Goal: Task Accomplishment & Management: Use online tool/utility

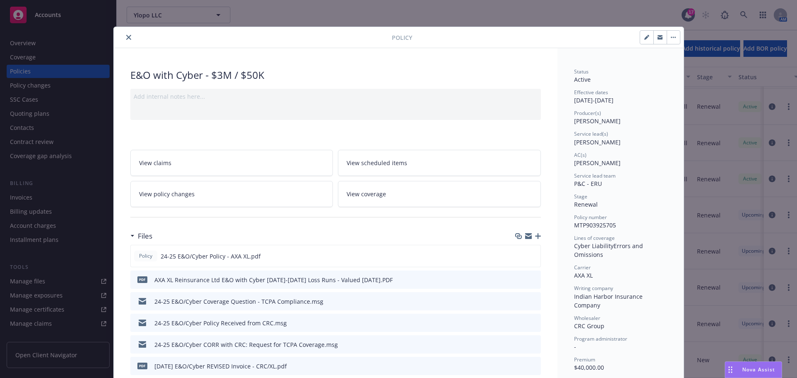
click at [126, 37] on icon "close" at bounding box center [128, 37] width 5 height 5
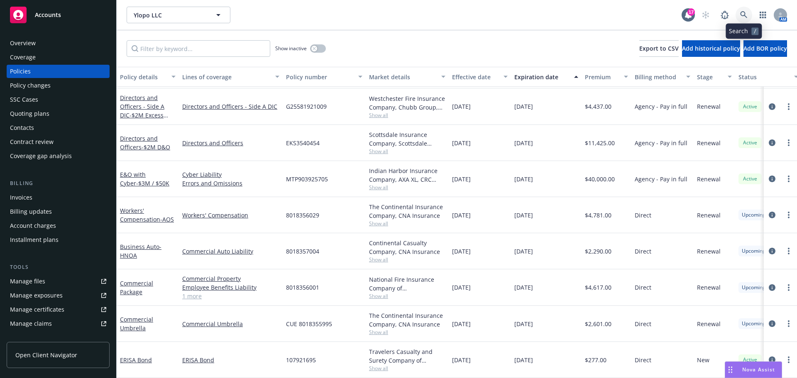
click at [743, 17] on icon at bounding box center [743, 14] width 7 height 7
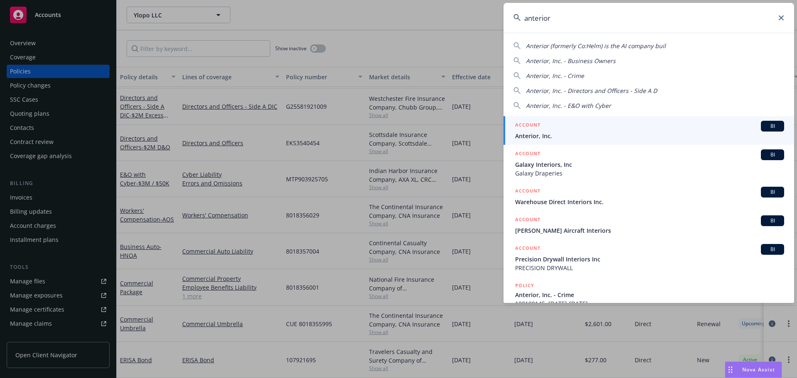
type input "anterior"
click at [655, 129] on div "ACCOUNT BI" at bounding box center [649, 126] width 269 height 11
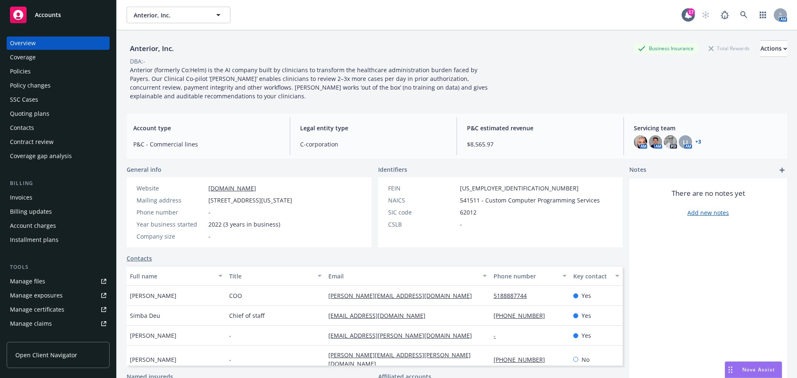
click at [82, 66] on div "Policies" at bounding box center [58, 71] width 96 height 13
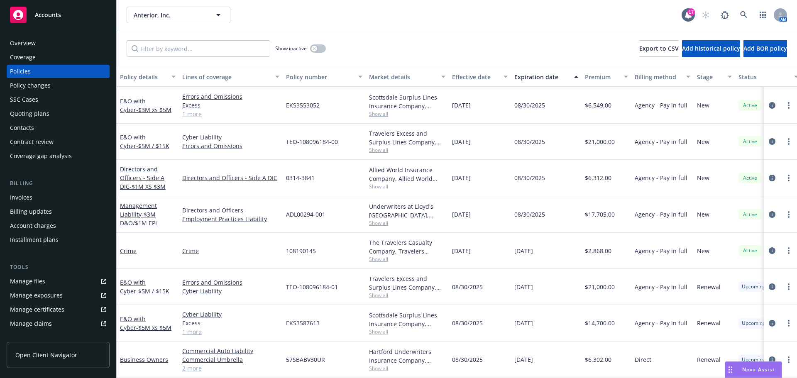
scroll to position [42, 0]
click at [60, 185] on div "Billing" at bounding box center [58, 183] width 103 height 8
click at [57, 193] on div "Invoices" at bounding box center [58, 197] width 96 height 13
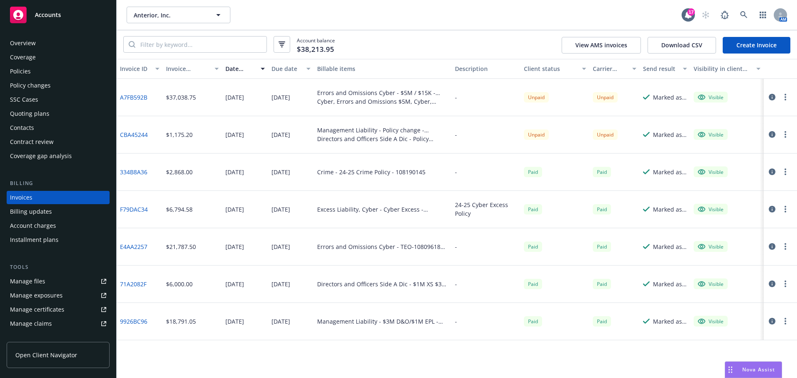
click at [51, 77] on div "Policies" at bounding box center [58, 71] width 96 height 13
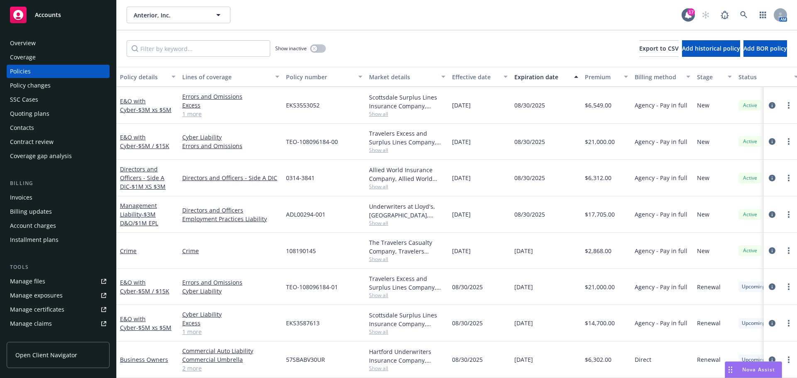
scroll to position [42, 0]
click at [138, 356] on link "Business Owners" at bounding box center [144, 360] width 48 height 8
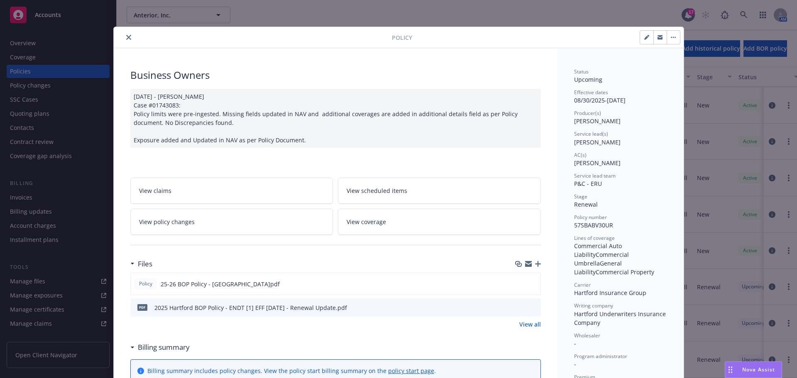
click at [127, 38] on icon "close" at bounding box center [128, 37] width 5 height 5
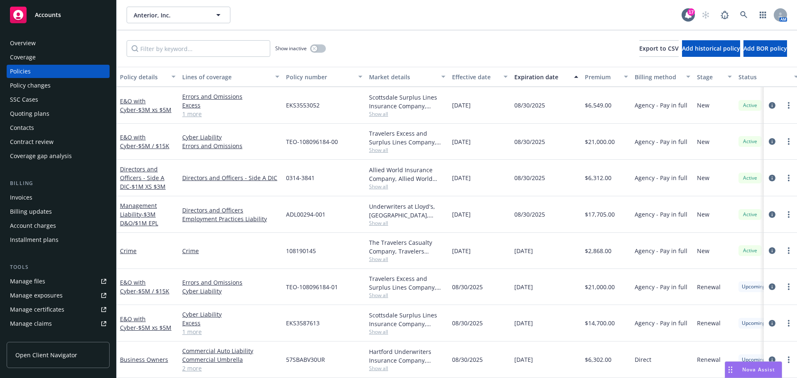
click at [58, 42] on div "Overview" at bounding box center [58, 43] width 96 height 13
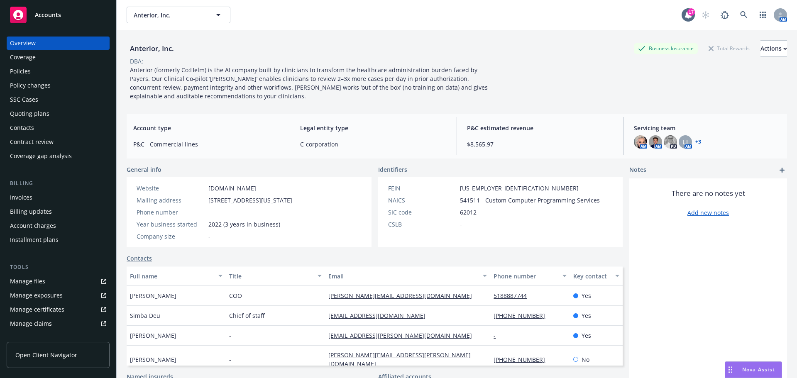
click at [49, 76] on div "Policies" at bounding box center [58, 71] width 96 height 13
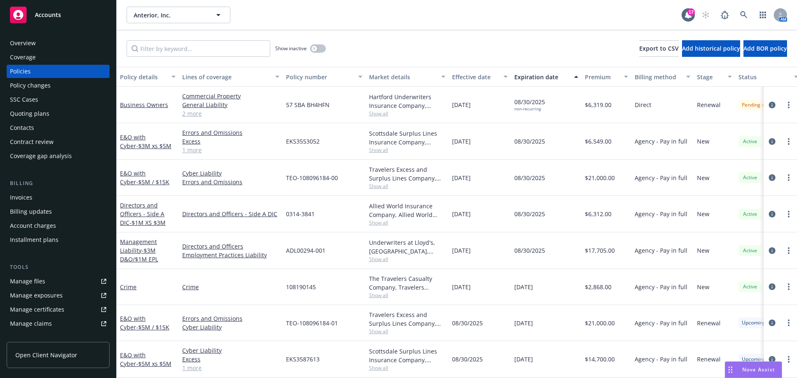
click at [73, 44] on div "Overview" at bounding box center [58, 43] width 96 height 13
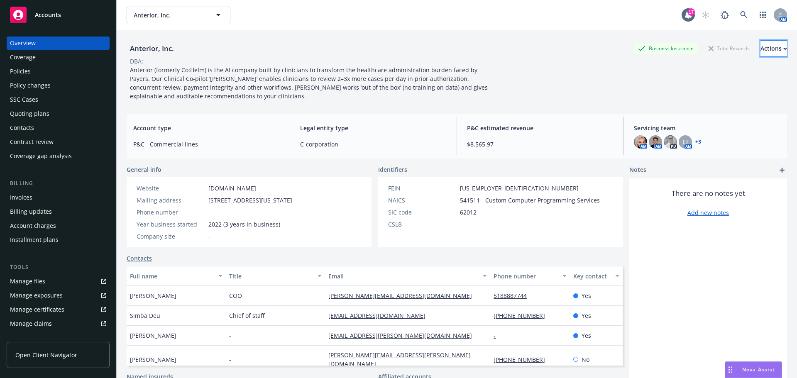
click at [760, 46] on div "Actions" at bounding box center [773, 49] width 27 height 16
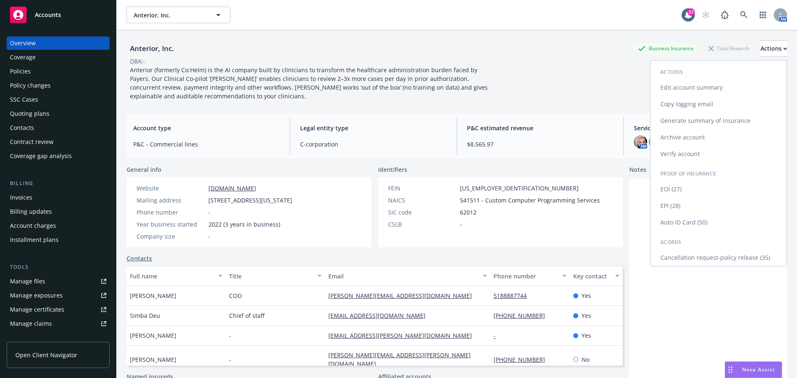
click at [669, 118] on link "Generate summary of insurance" at bounding box center [718, 120] width 136 height 17
